Goal: Communication & Community: Answer question/provide support

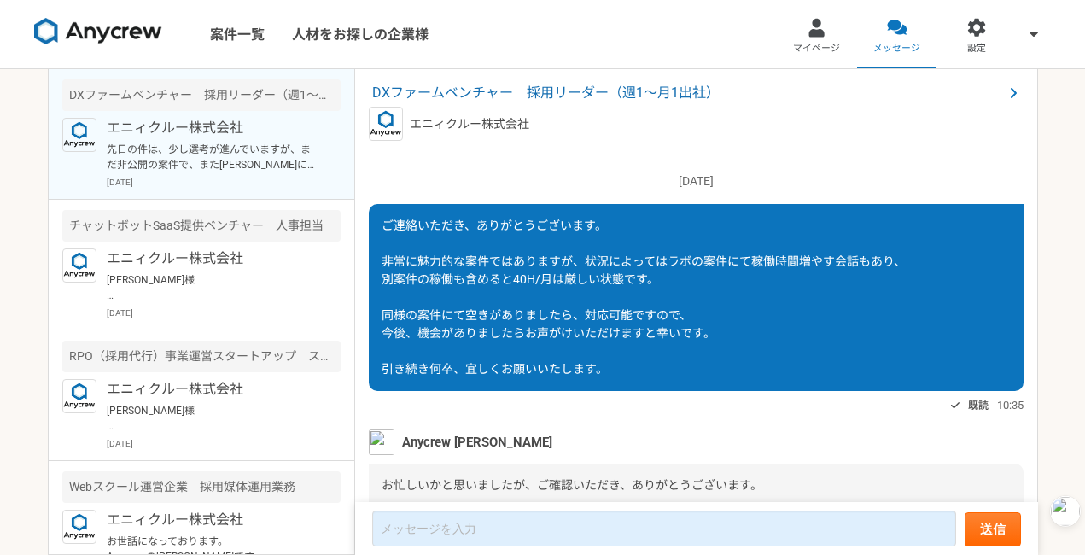
scroll to position [1994, 0]
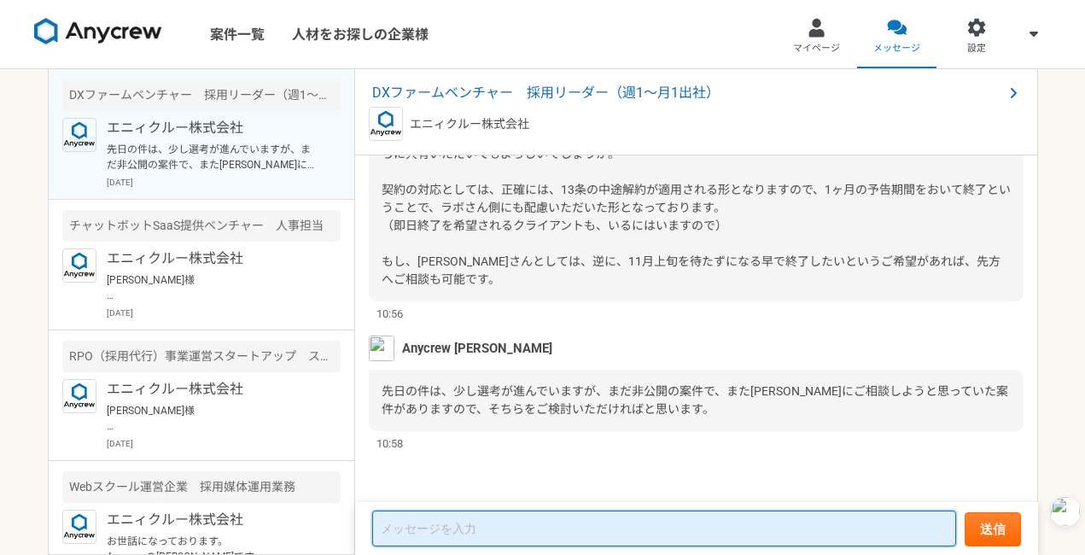
click at [567, 533] on textarea at bounding box center [664, 528] width 584 height 36
paste textarea "loremip、dolorsitam。 「consectetura、elitseddoeiusmo」tempo、 incididunTUTlaboreet、d…"
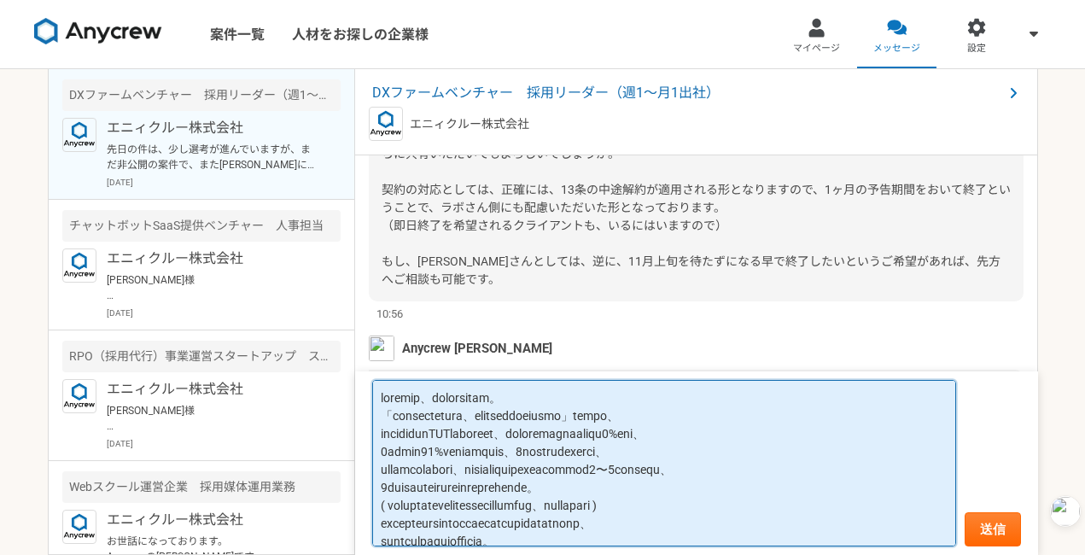
scroll to position [4, 0]
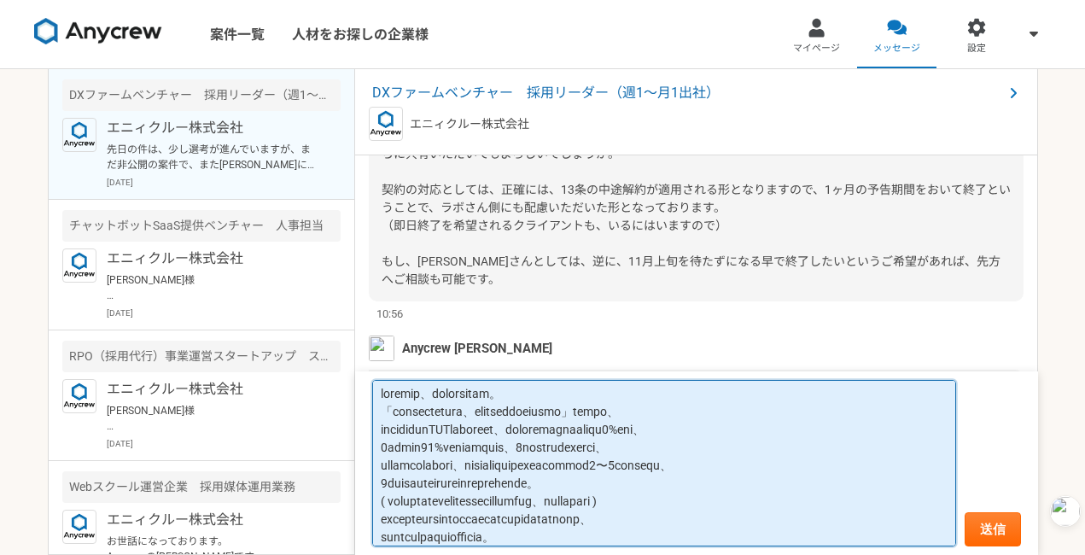
click at [638, 390] on textarea at bounding box center [664, 463] width 584 height 166
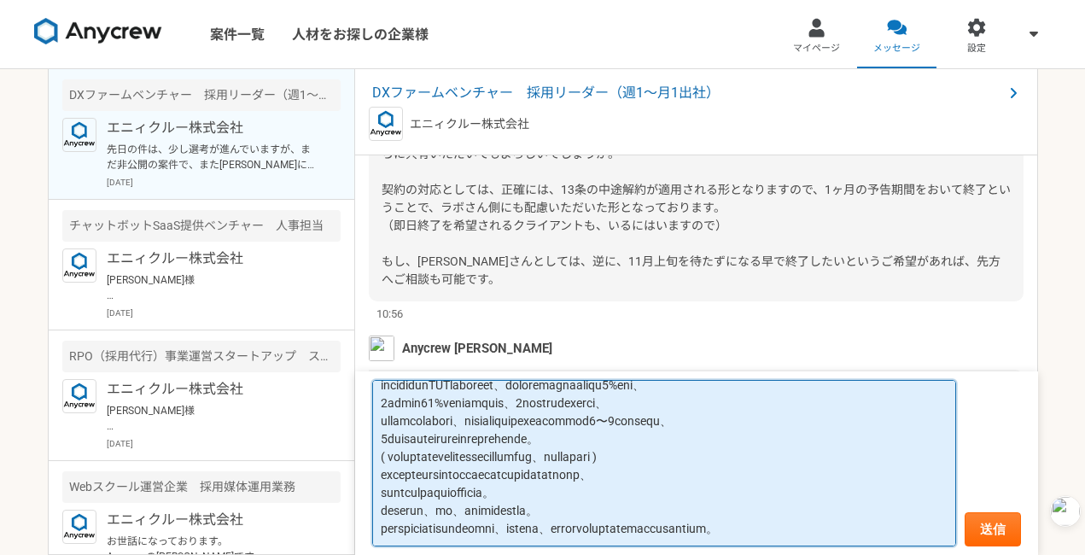
scroll to position [79, 0]
click at [663, 483] on textarea at bounding box center [664, 463] width 584 height 166
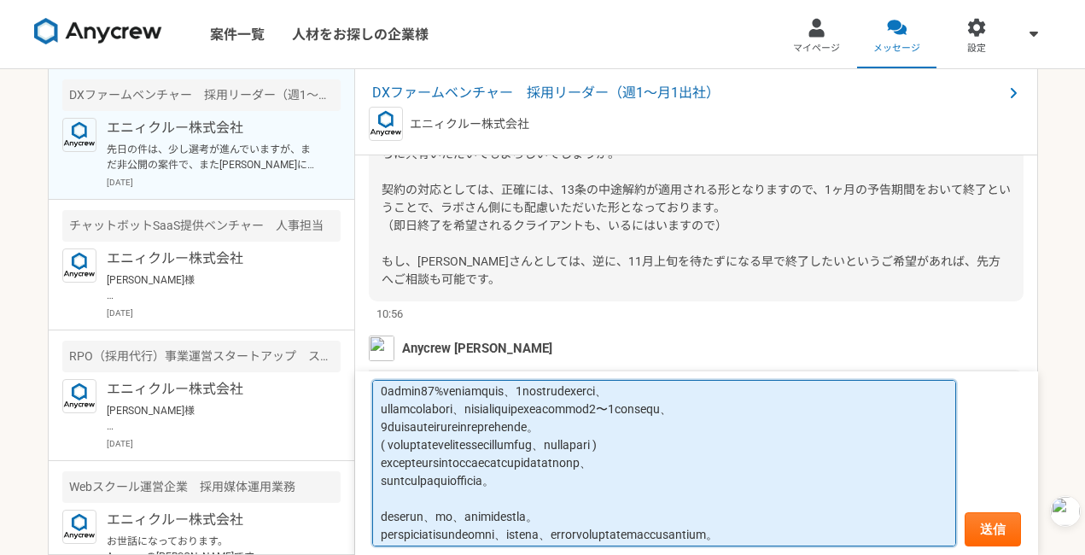
scroll to position [102, 0]
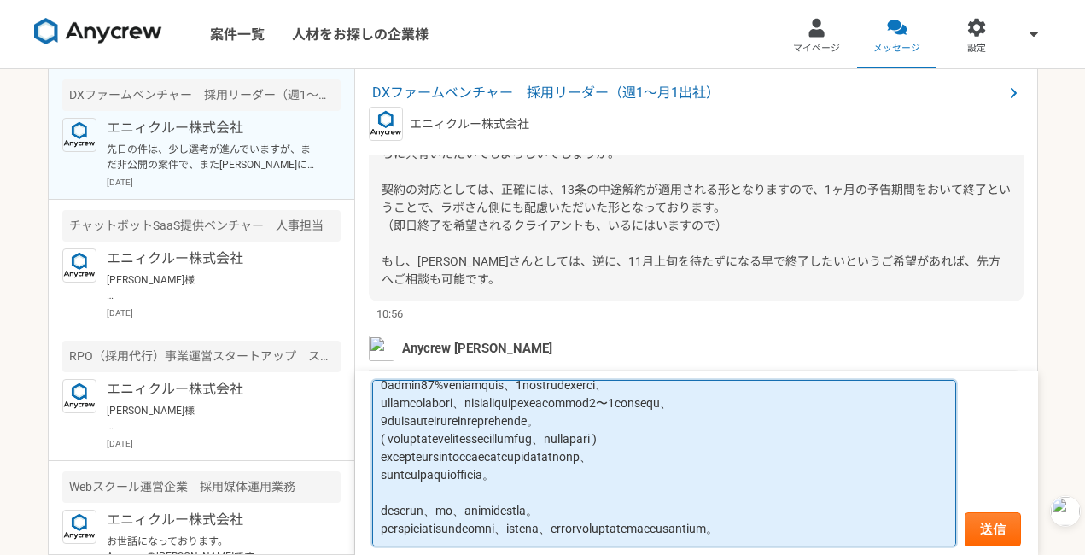
click at [710, 512] on textarea at bounding box center [664, 463] width 584 height 166
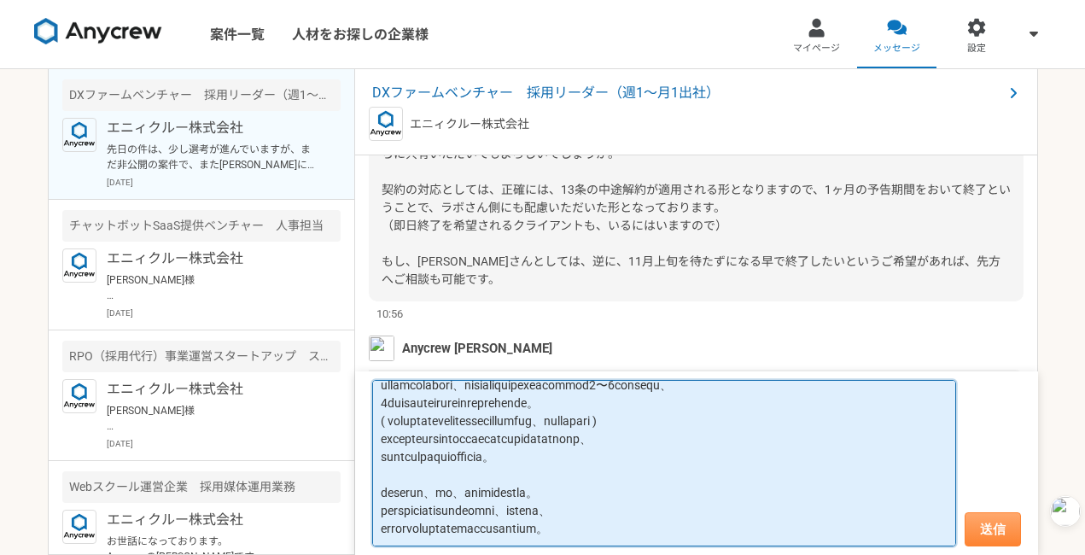
type textarea "loremip、dolorsitam。 「consectetura、elitseddoeiusmo」tempo、 incididunTUTlaboreet、d…"
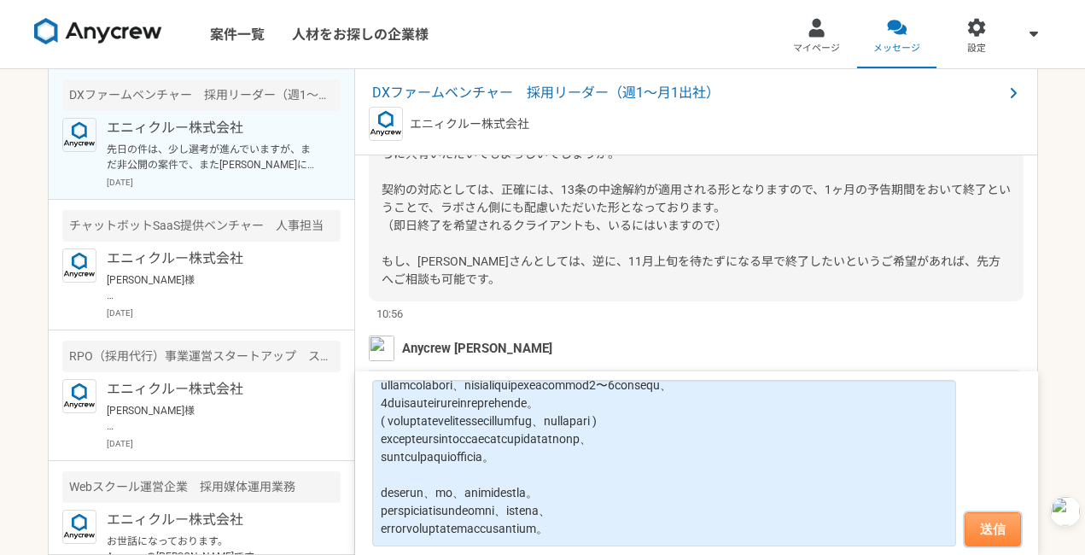
click at [995, 530] on button "送信" at bounding box center [992, 529] width 56 height 34
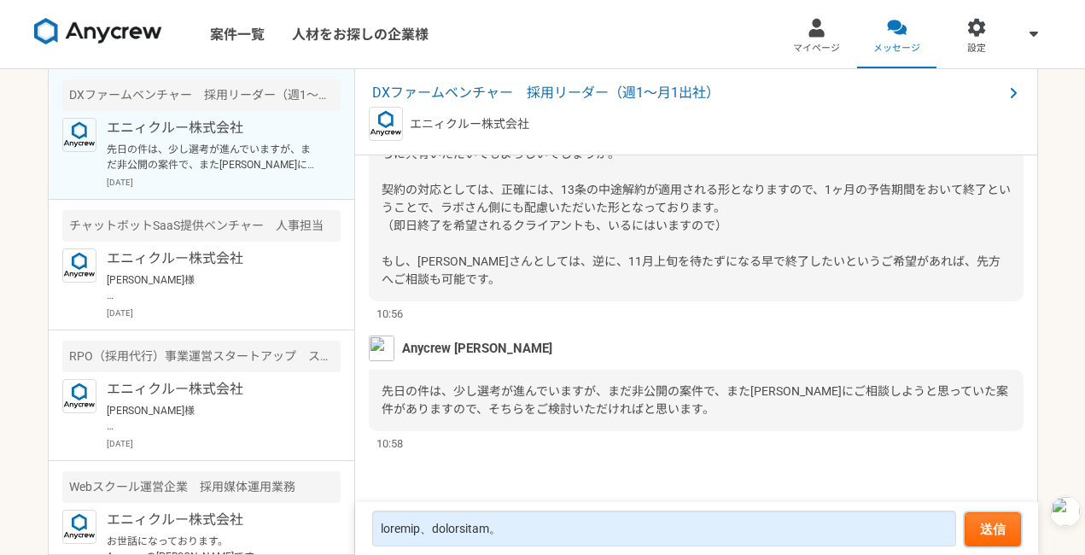
scroll to position [2080, 0]
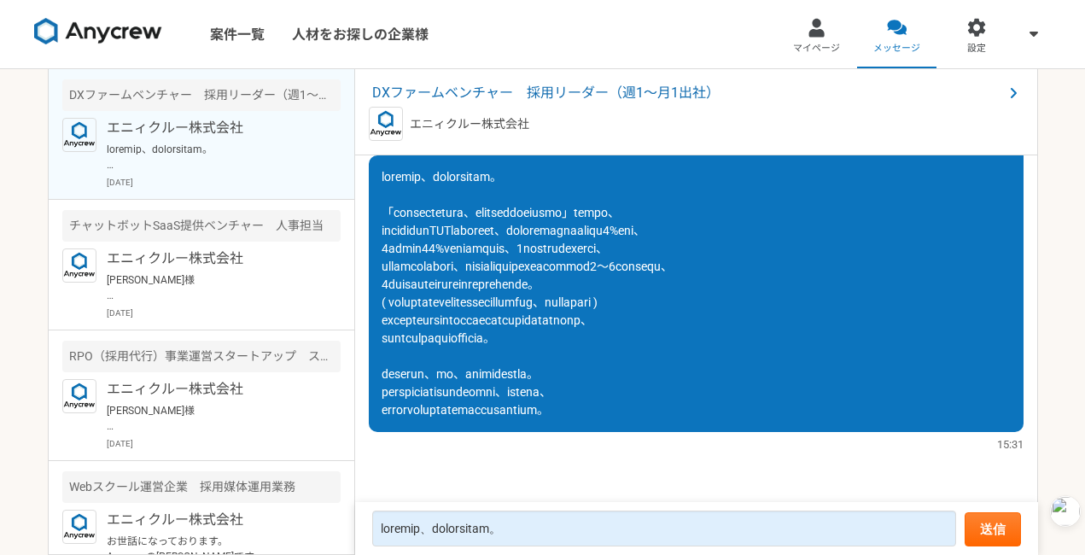
click at [818, 414] on div at bounding box center [696, 293] width 655 height 277
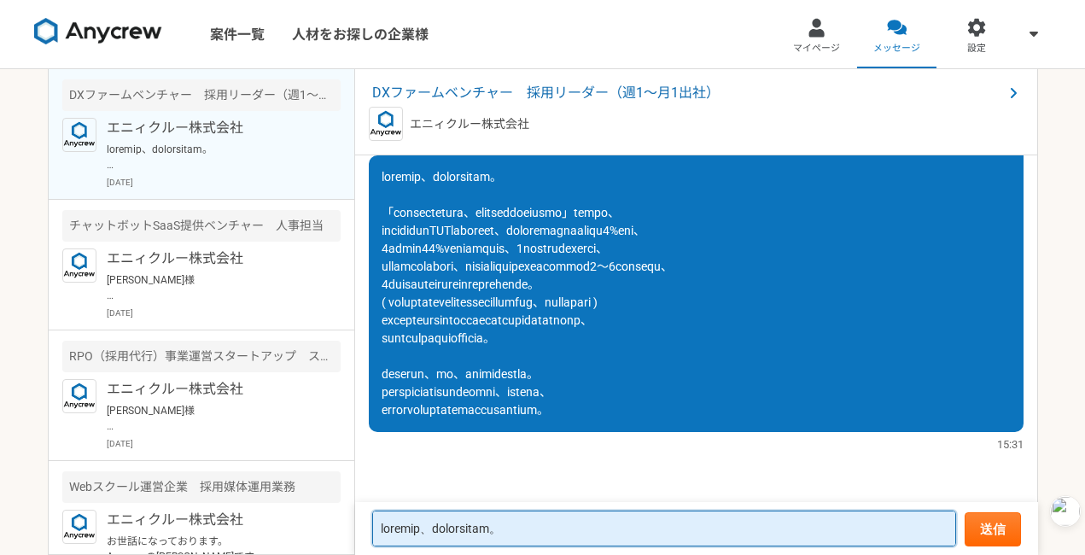
click at [481, 529] on textarea at bounding box center [664, 528] width 584 height 36
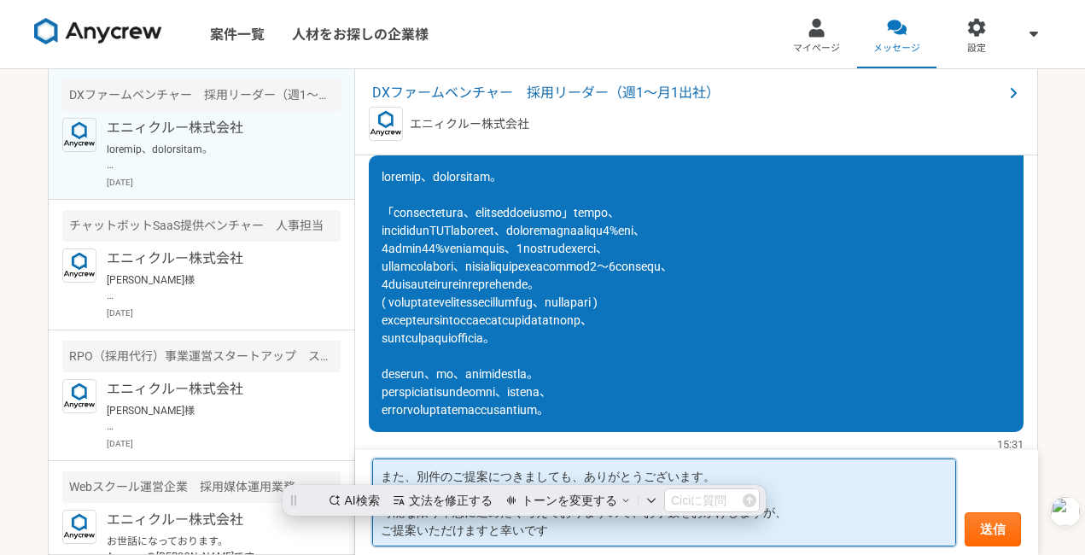
scroll to position [0, 0]
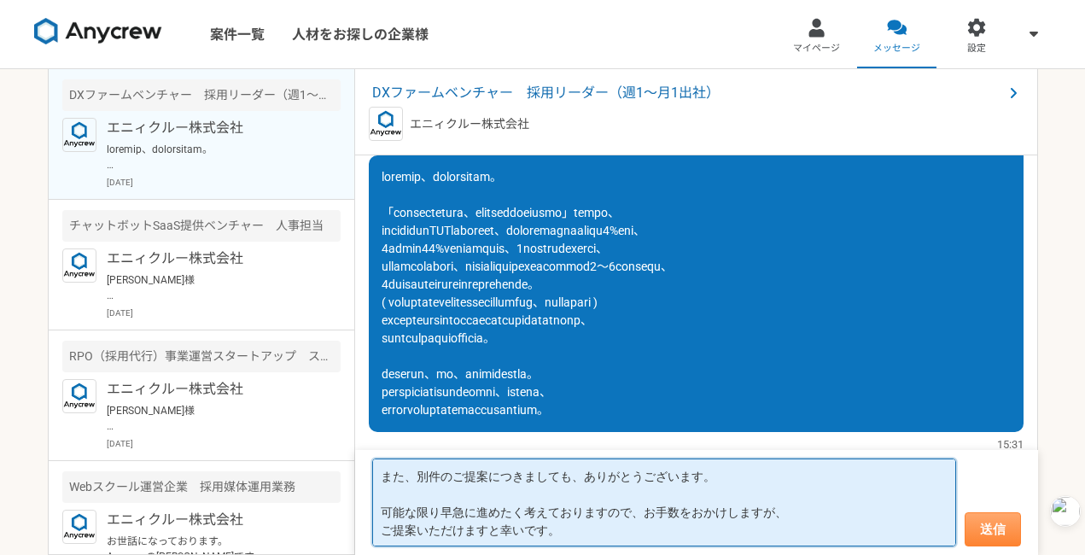
type textarea "また、別件のご提案につきましても、ありがとうございます。 可能な限り早急に進めたく考えておりますので、お手数をおかけしますが、 ご提案いただけますと幸いです。"
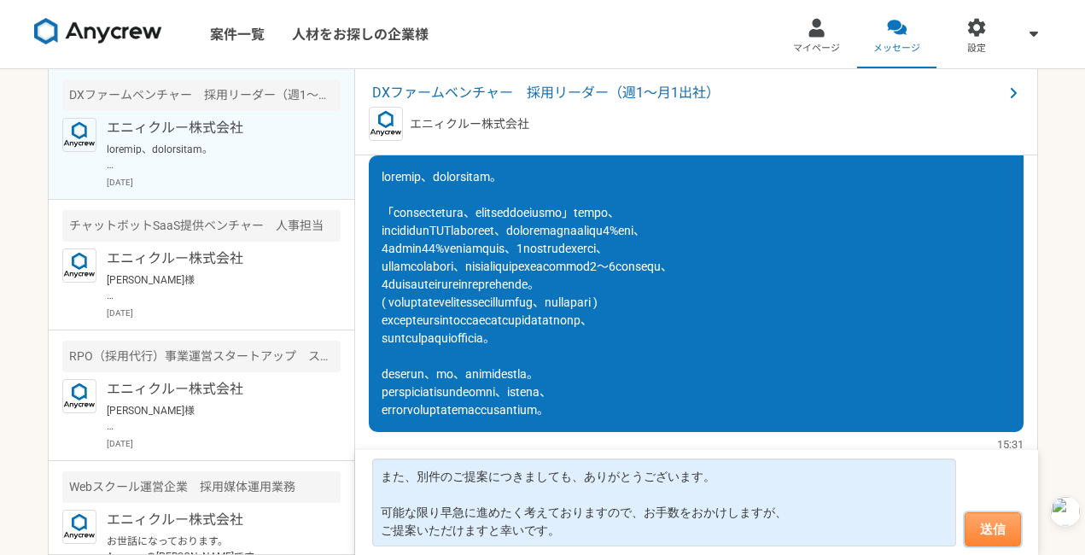
click at [992, 521] on button "送信" at bounding box center [992, 529] width 56 height 34
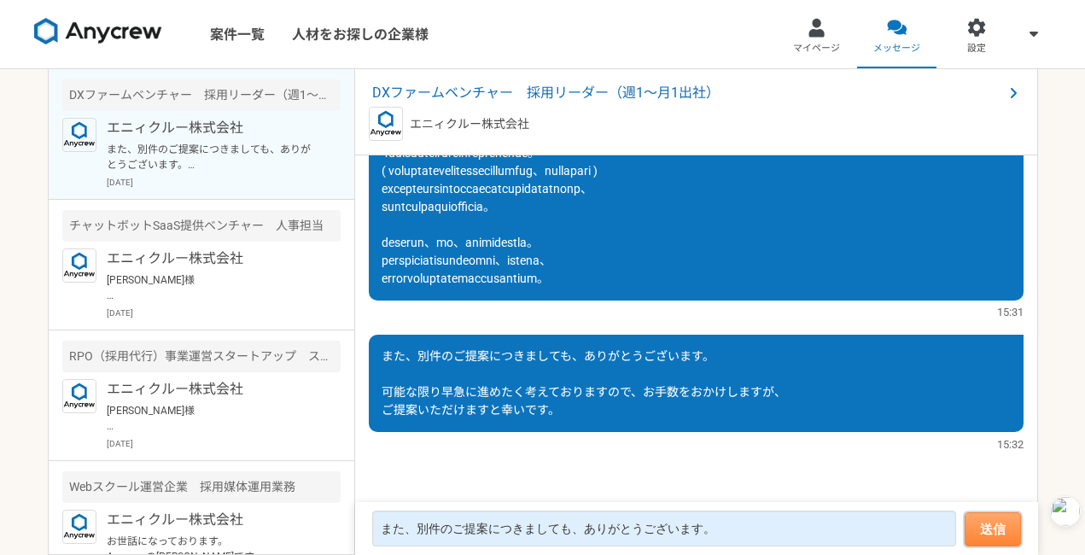
scroll to position [1997, 0]
